Goal: Navigation & Orientation: Find specific page/section

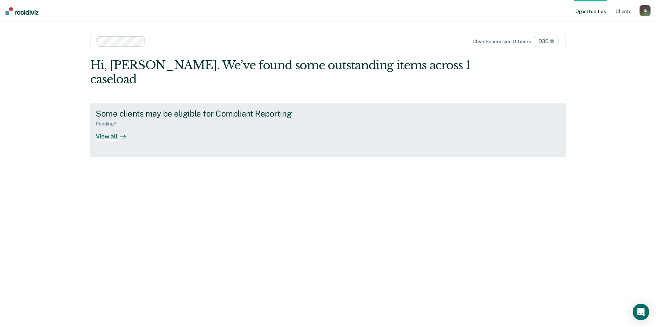
click at [114, 127] on div "View all" at bounding box center [115, 133] width 38 height 13
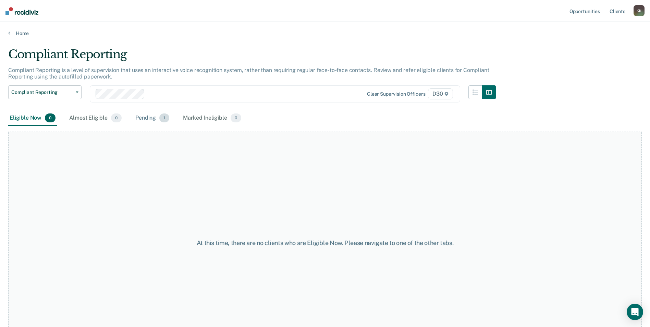
click at [141, 119] on div "Pending 1" at bounding box center [152, 118] width 37 height 15
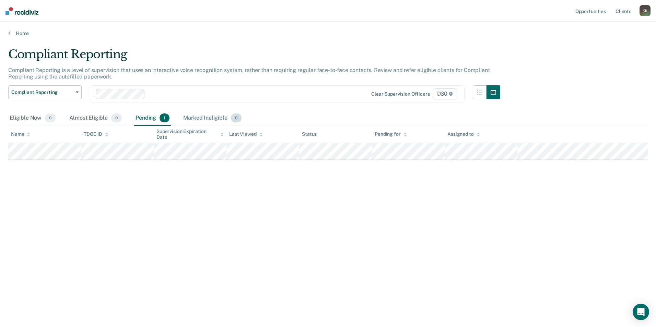
click at [210, 119] on div "Marked Ineligible 0" at bounding box center [212, 118] width 61 height 15
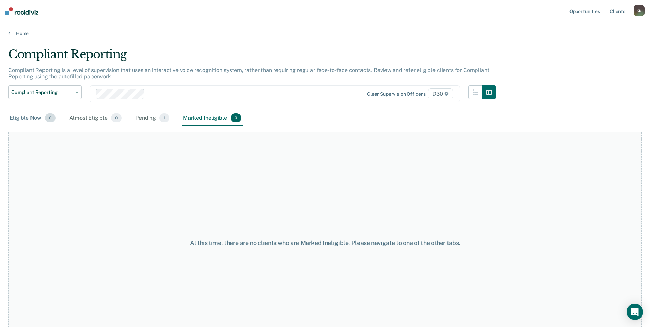
click at [15, 120] on div "Eligible Now 0" at bounding box center [32, 118] width 49 height 15
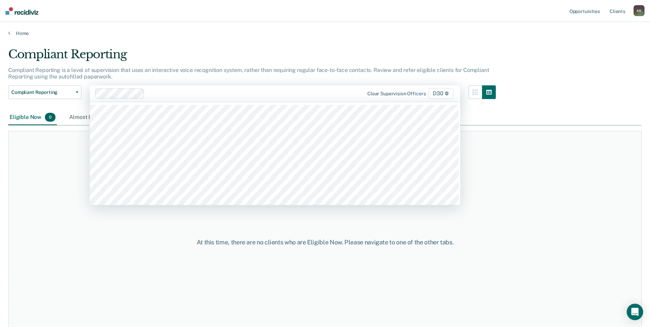
click at [449, 97] on span "D30" at bounding box center [441, 93] width 25 height 11
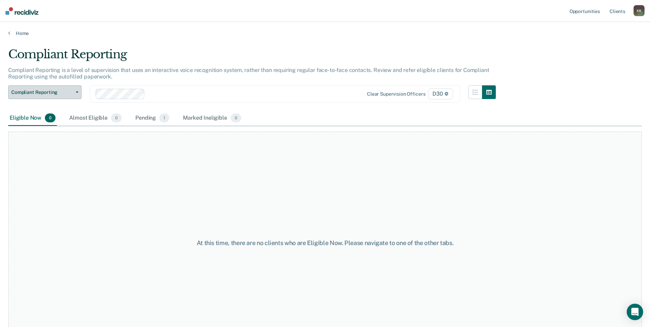
click at [25, 92] on span "Compliant Reporting" at bounding box center [42, 92] width 62 height 6
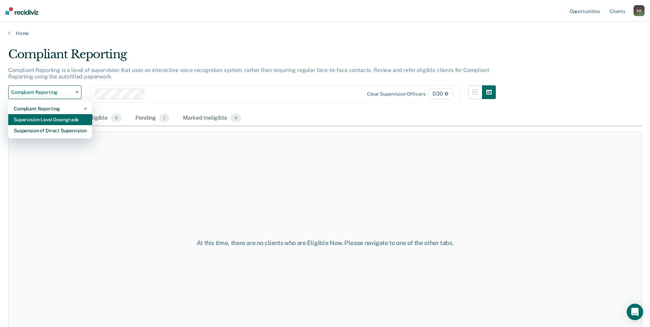
click at [41, 117] on div "Supervision Level Downgrade" at bounding box center [50, 119] width 73 height 11
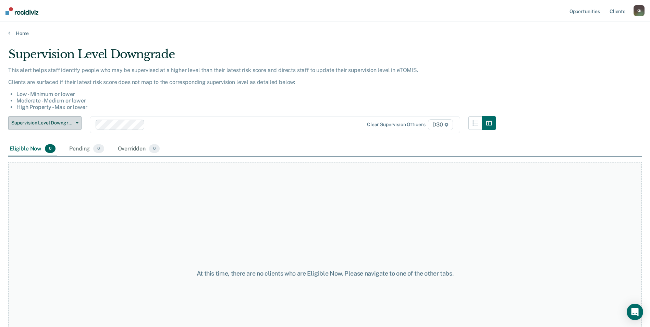
click at [75, 125] on button "Supervision Level Downgrade" at bounding box center [44, 123] width 73 height 14
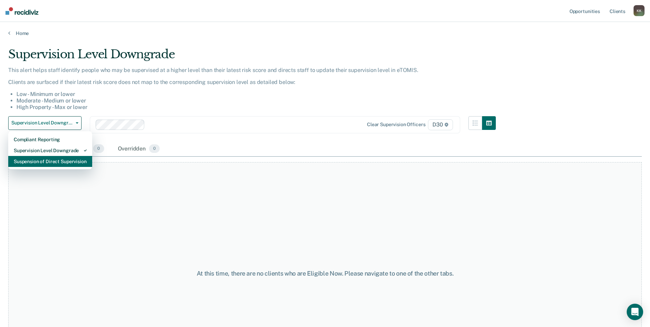
click at [60, 163] on div "Suspension of Direct Supervision" at bounding box center [50, 161] width 73 height 11
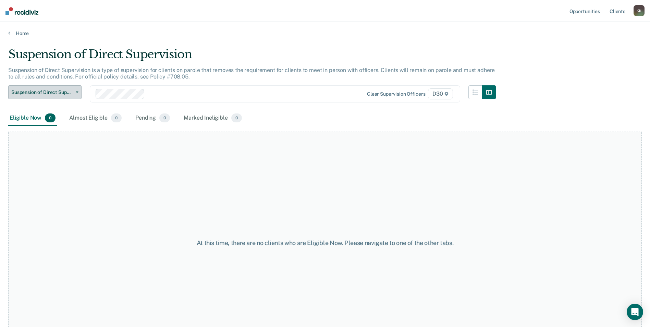
click at [66, 91] on span "Suspension of Direct Supervision" at bounding box center [42, 92] width 62 height 6
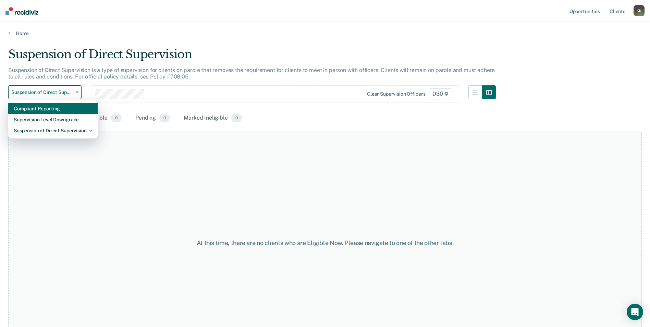
click at [57, 110] on div "Compliant Reporting" at bounding box center [53, 108] width 79 height 11
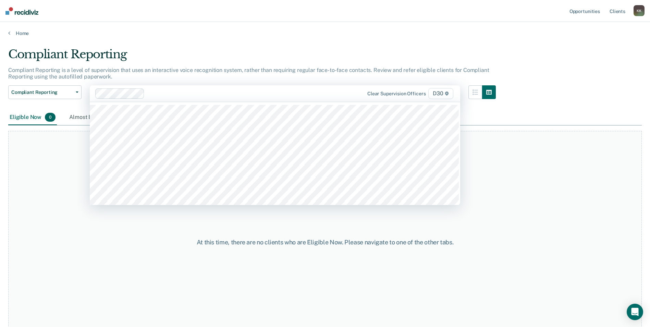
click at [164, 92] on div at bounding box center [246, 93] width 199 height 8
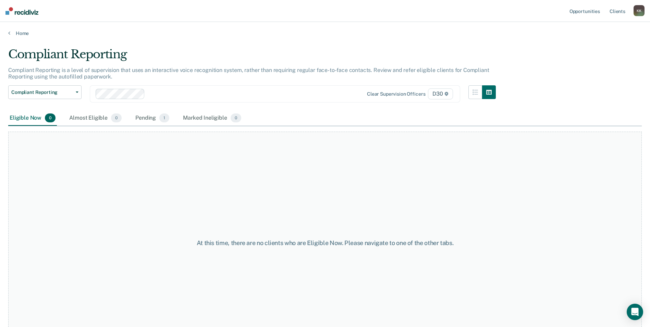
click at [219, 69] on p "Compliant Reporting is a level of supervision that uses an interactive voice re…" at bounding box center [248, 73] width 481 height 13
click at [617, 11] on link "Client s" at bounding box center [618, 11] width 19 height 22
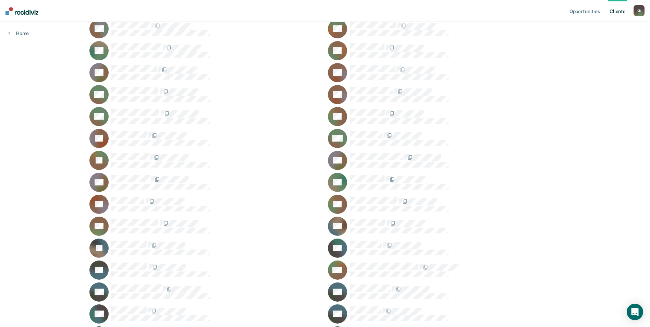
scroll to position [137, 0]
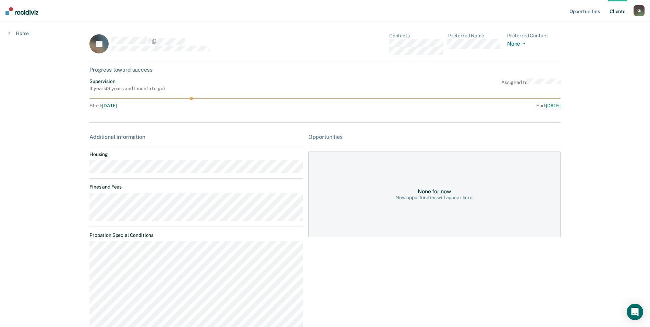
click at [617, 14] on link "Client s" at bounding box center [618, 11] width 19 height 22
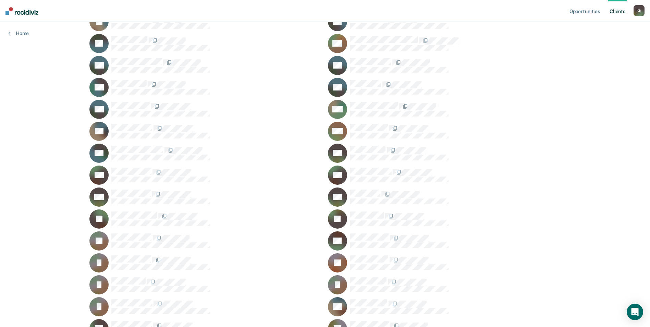
scroll to position [377, 0]
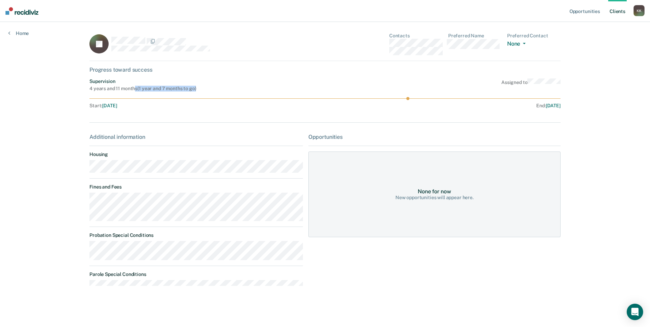
drag, startPoint x: 133, startPoint y: 89, endPoint x: 246, endPoint y: 86, distance: 113.2
click at [246, 86] on div "Supervision 4 years and 11 months ( 1 year and 7 months to go ) Assigned to" at bounding box center [324, 85] width 471 height 13
click at [621, 13] on link "Client s" at bounding box center [618, 11] width 19 height 22
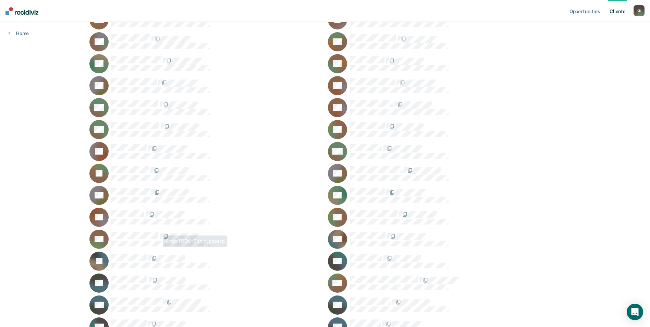
scroll to position [103, 0]
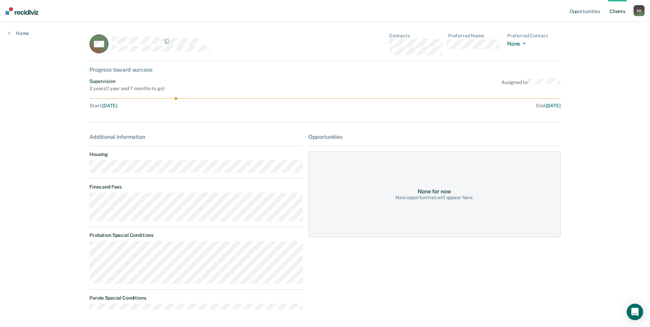
click at [618, 11] on link "Client s" at bounding box center [618, 11] width 19 height 22
click at [621, 13] on link "Client s" at bounding box center [618, 11] width 19 height 22
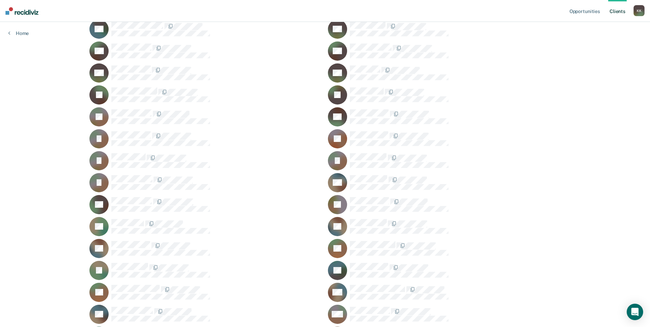
scroll to position [480, 0]
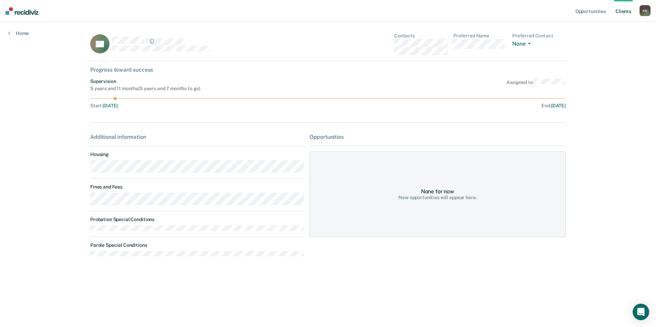
click at [622, 12] on link "Client s" at bounding box center [623, 11] width 19 height 22
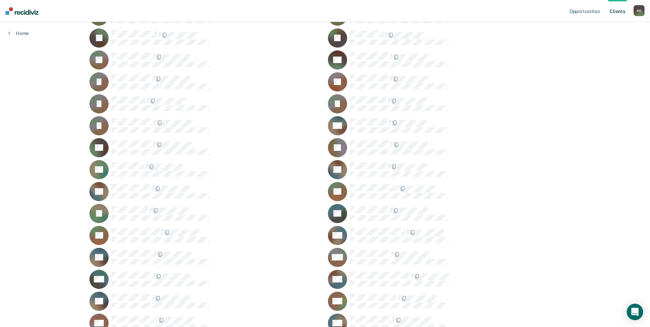
scroll to position [549, 0]
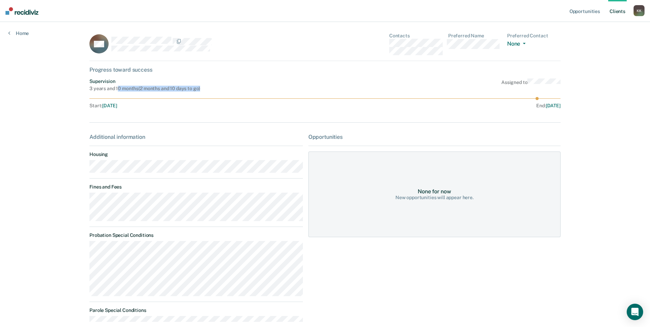
drag, startPoint x: 117, startPoint y: 88, endPoint x: 212, endPoint y: 88, distance: 94.6
click at [212, 88] on div "Supervision 3 years and 10 months ( 2 months and 10 days to go ) Assigned to" at bounding box center [324, 85] width 471 height 13
drag, startPoint x: 212, startPoint y: 88, endPoint x: 244, endPoint y: 95, distance: 33.3
click at [244, 95] on div "Supervision 3 years and 10 months ( 2 months and 10 days to go ) Assigned to St…" at bounding box center [324, 95] width 471 height 33
click at [620, 11] on link "Client s" at bounding box center [618, 11] width 19 height 22
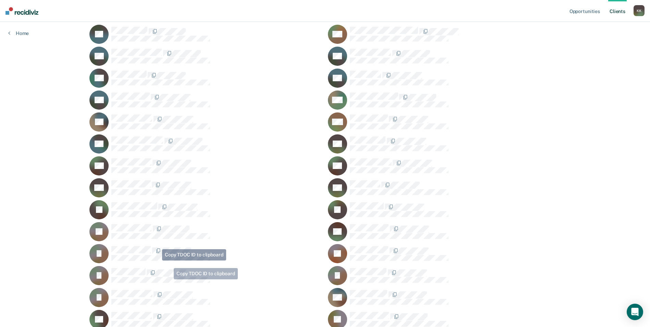
scroll to position [377, 0]
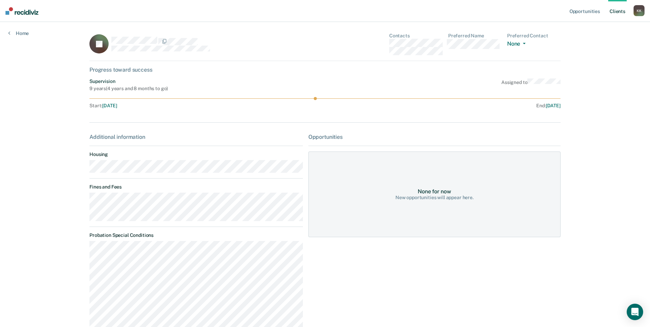
click at [616, 14] on link "Client s" at bounding box center [618, 11] width 19 height 22
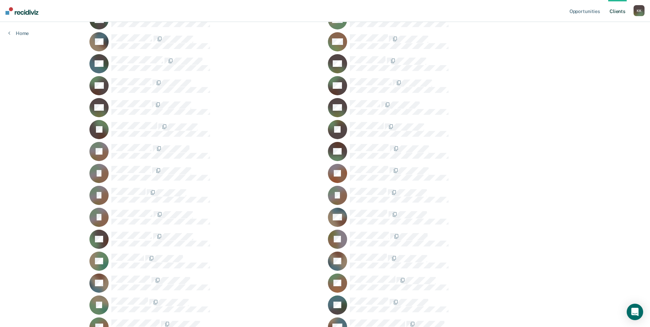
scroll to position [446, 0]
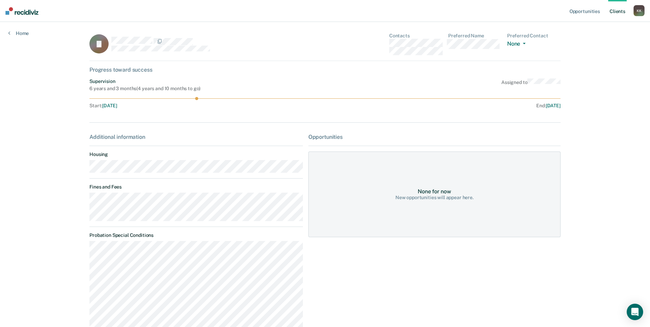
click at [620, 12] on link "Client s" at bounding box center [618, 11] width 19 height 22
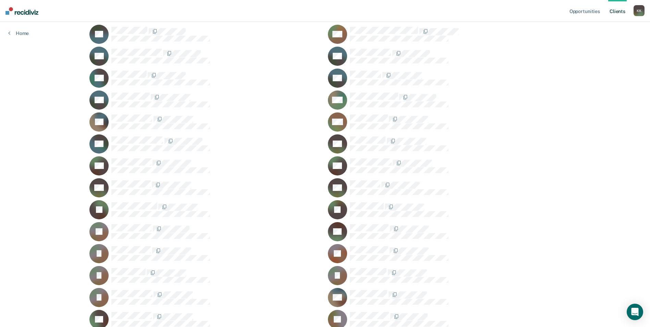
scroll to position [377, 0]
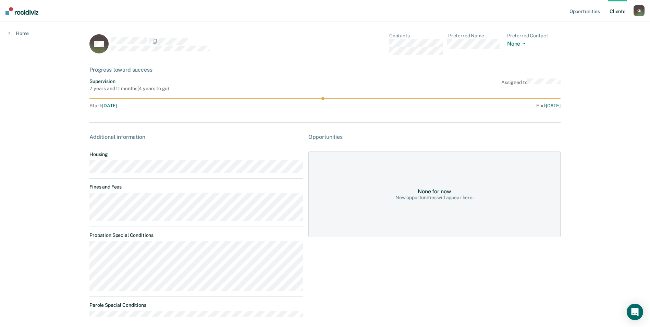
click at [616, 12] on link "Client s" at bounding box center [618, 11] width 19 height 22
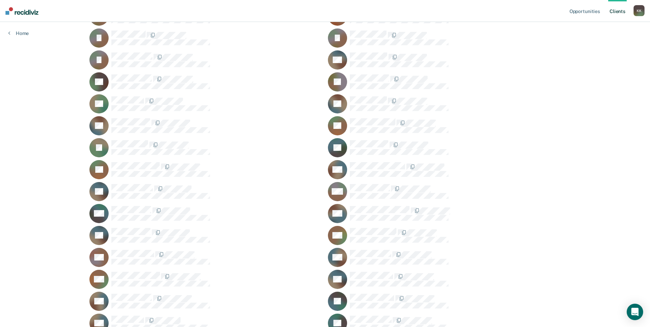
scroll to position [617, 0]
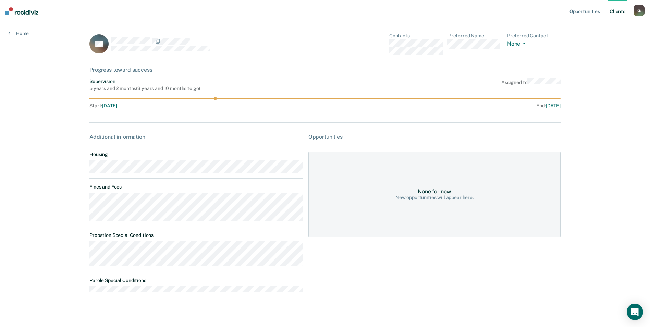
click at [623, 11] on link "Client s" at bounding box center [618, 11] width 19 height 22
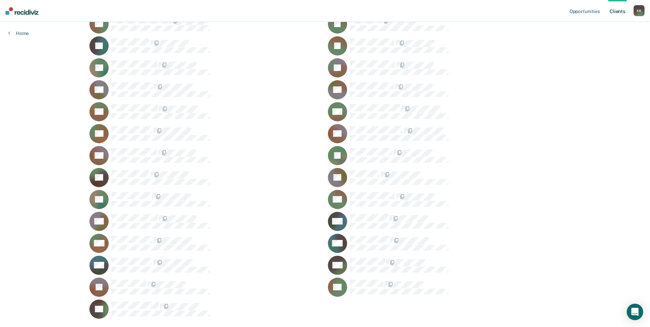
scroll to position [926, 0]
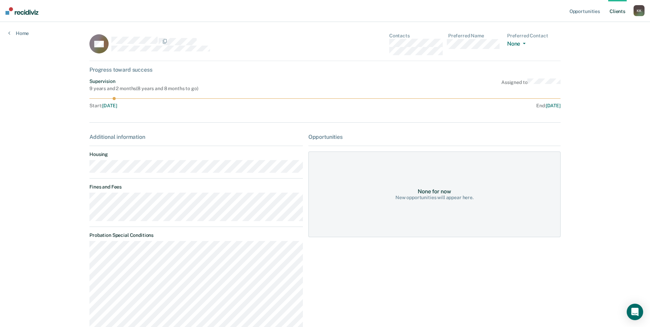
click at [615, 11] on link "Client s" at bounding box center [618, 11] width 19 height 22
